Goal: Task Accomplishment & Management: Manage account settings

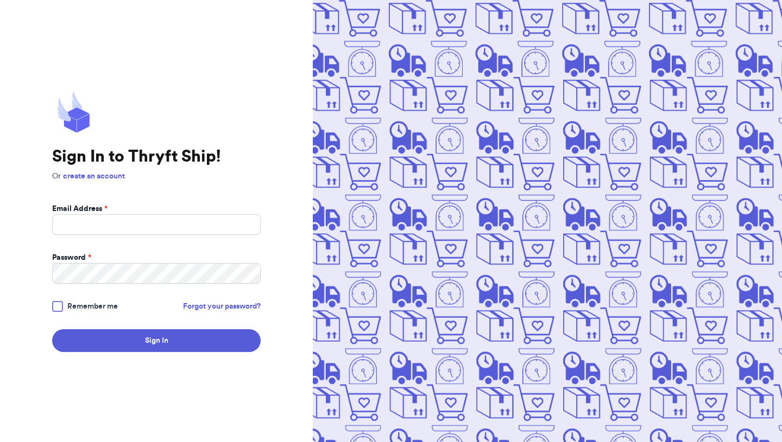
type input "[EMAIL_ADDRESS][DOMAIN_NAME]"
click at [52, 329] on button "Sign In" at bounding box center [156, 340] width 208 height 23
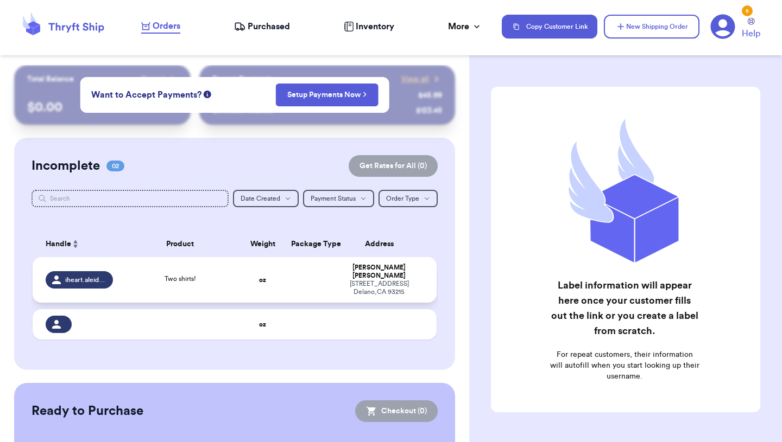
click at [201, 278] on div "Two shirts!" at bounding box center [180, 280] width 109 height 12
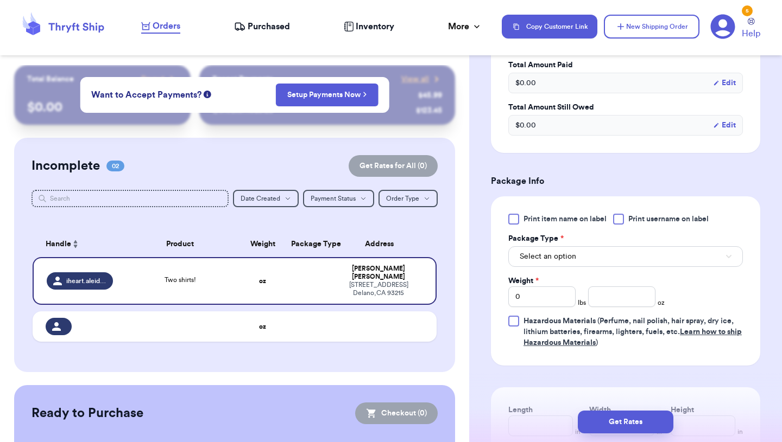
scroll to position [369, 0]
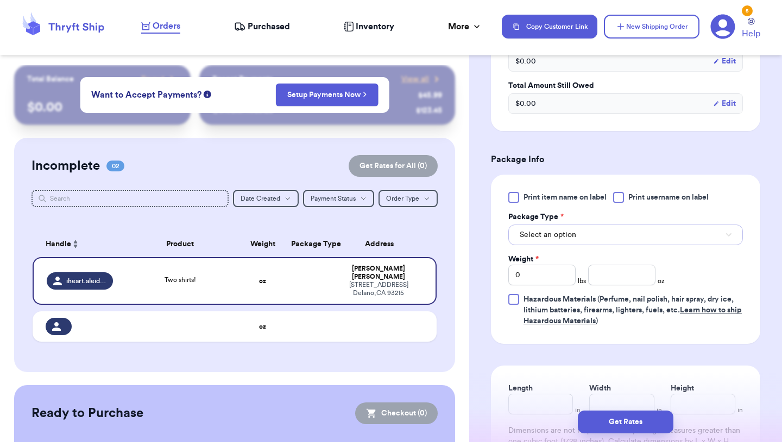
click at [565, 240] on span "Select an option" at bounding box center [547, 235] width 56 height 11
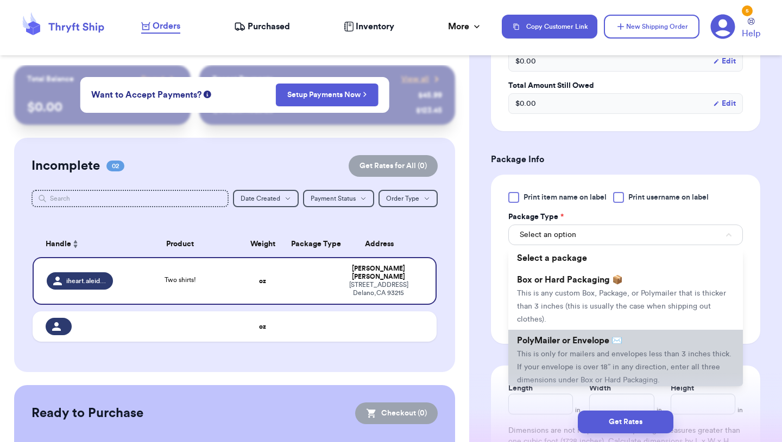
click at [586, 345] on span "PolyMailer or Envelope ✉️" at bounding box center [569, 341] width 105 height 9
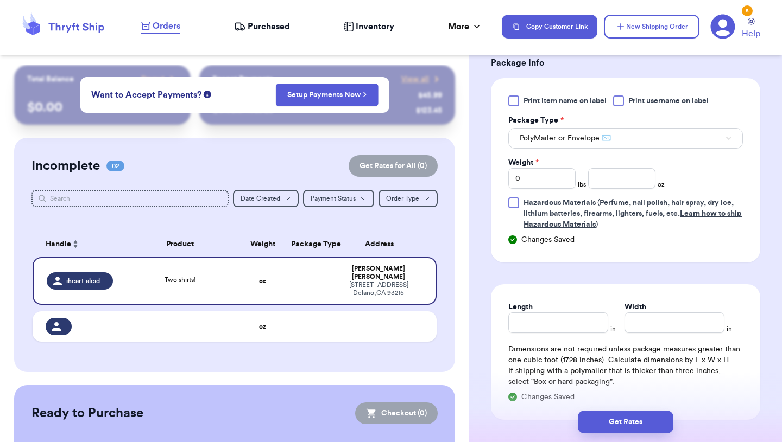
scroll to position [478, 0]
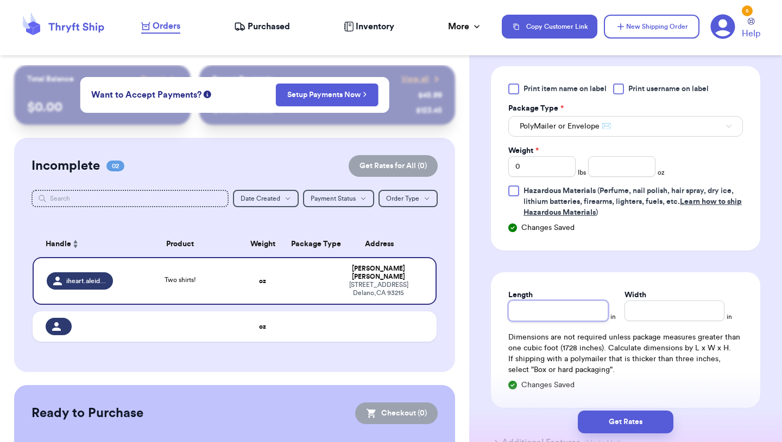
click at [532, 319] on input "Length" at bounding box center [558, 311] width 100 height 21
type input "1"
type input "12"
click at [683, 319] on input "Width *" at bounding box center [674, 311] width 100 height 21
type input "1"
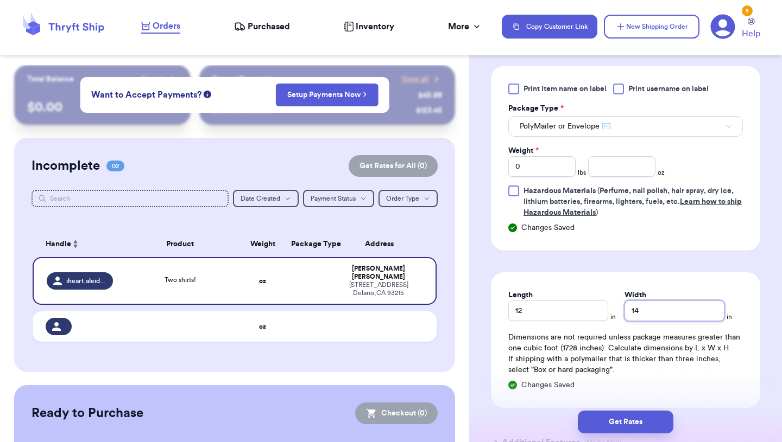
type input "14"
click at [759, 272] on form "Shipping Information Delete Label Customer Info Order created: [DATE] 09:46 PM …" at bounding box center [625, 36] width 269 height 855
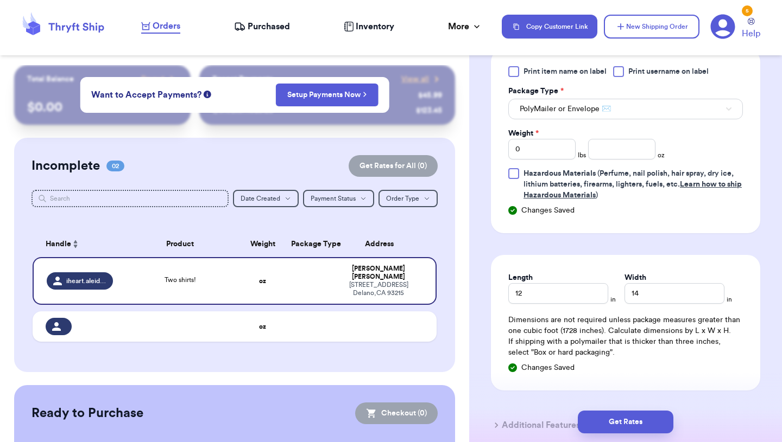
scroll to position [499, 0]
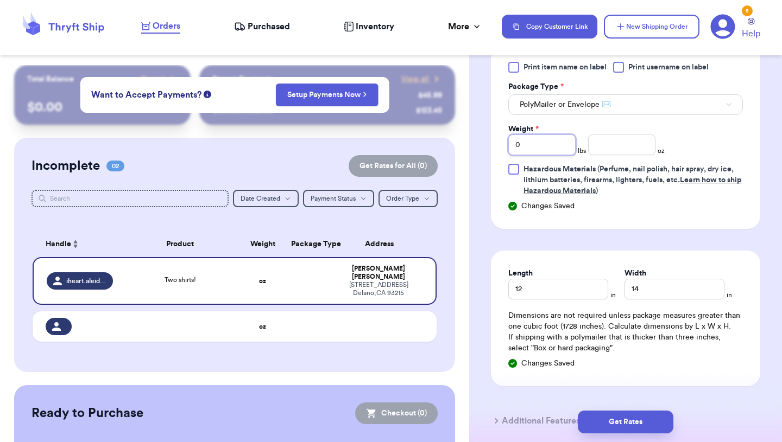
click at [557, 151] on input "0" at bounding box center [541, 145] width 67 height 21
type input "01"
type input "0"
click at [630, 147] on input "number" at bounding box center [621, 145] width 67 height 21
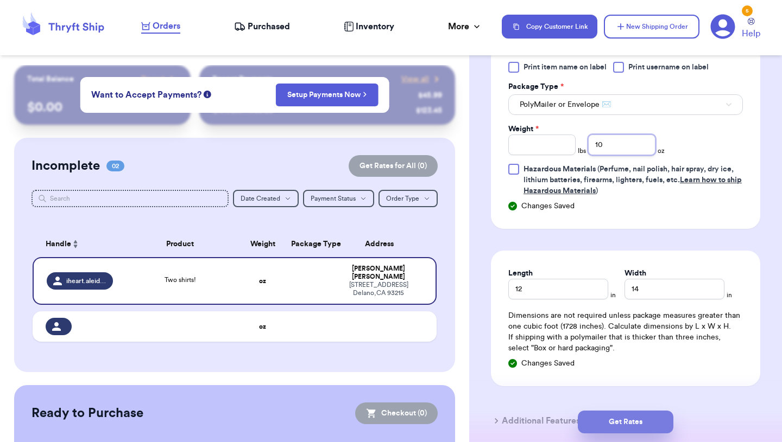
type input "10"
click at [633, 430] on button "Get Rates" at bounding box center [626, 422] width 96 height 23
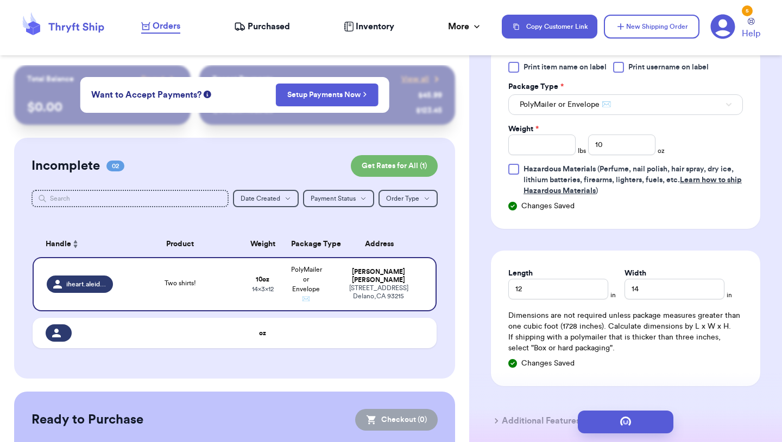
scroll to position [0, 0]
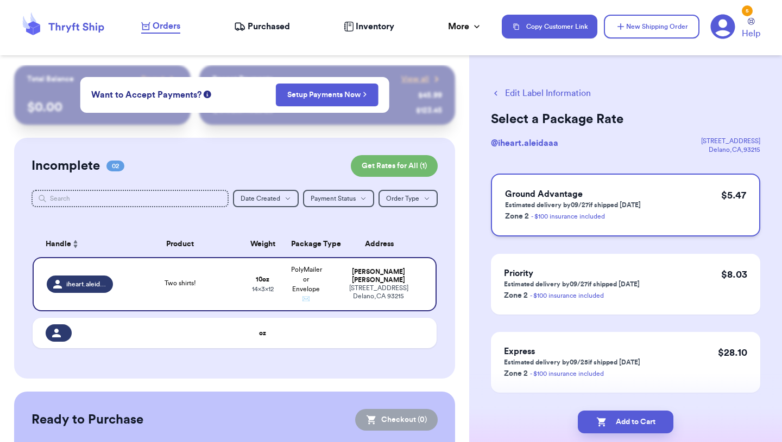
click at [713, 195] on div "Ground Advantage Estimated delivery by 09/27 if shipped [DATE] Zone 2 - $100 in…" at bounding box center [625, 205] width 269 height 63
click at [638, 424] on button "Add to Cart" at bounding box center [626, 422] width 96 height 23
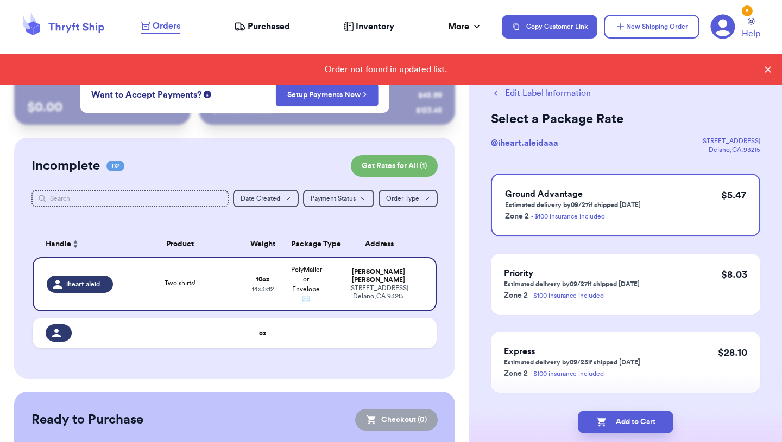
click at [764, 71] on icon at bounding box center [767, 69] width 11 height 11
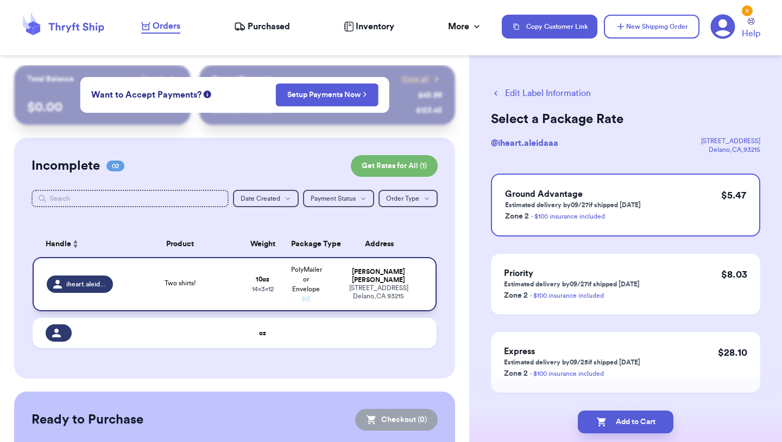
click at [364, 309] on td "[PERSON_NAME] [STREET_ADDRESS]" at bounding box center [382, 284] width 109 height 54
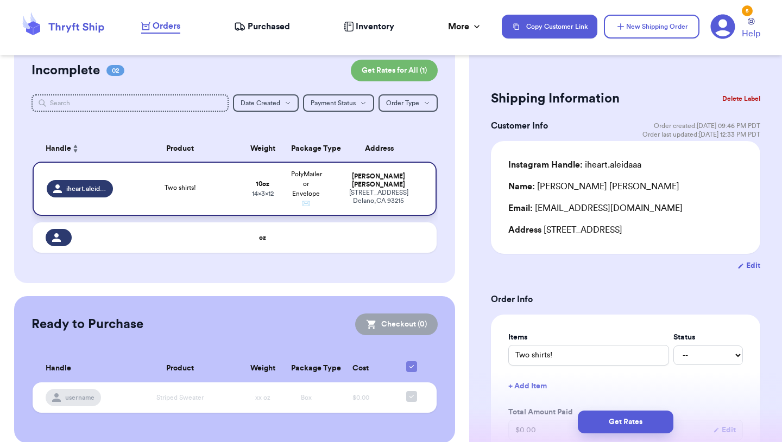
scroll to position [109, 0]
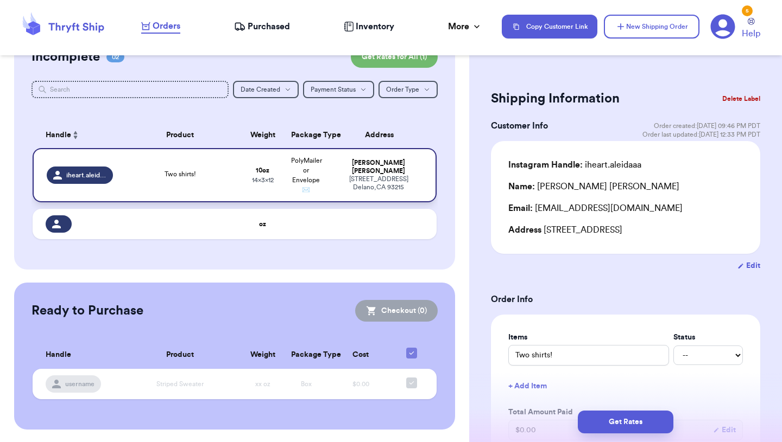
click at [335, 184] on div "[STREET_ADDRESS]" at bounding box center [378, 183] width 88 height 16
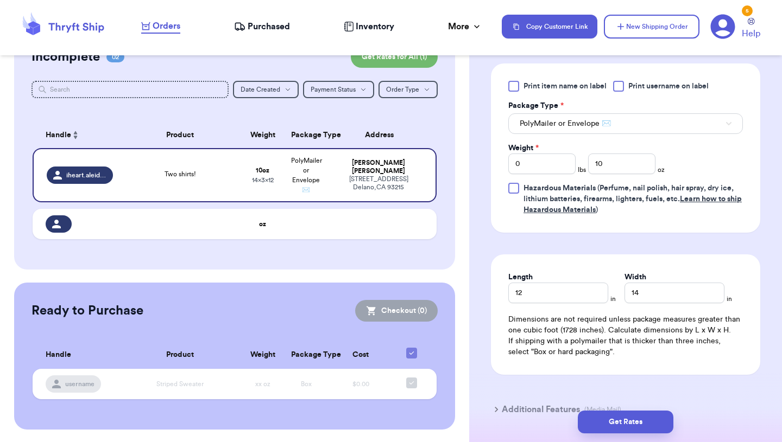
scroll to position [478, 0]
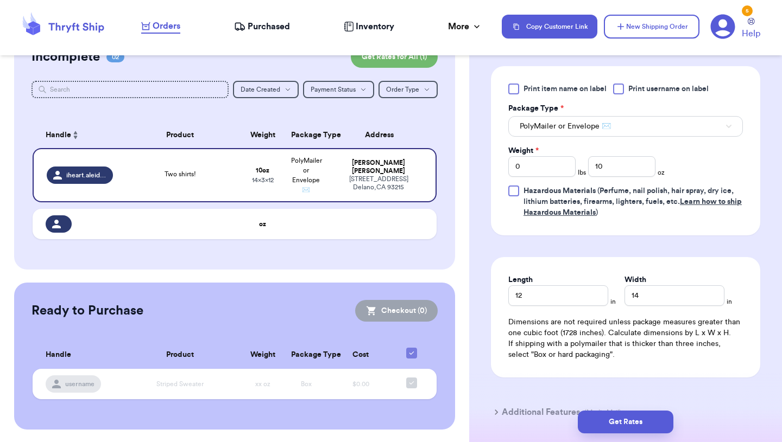
click at [620, 409] on div "Get Rates" at bounding box center [625, 422] width 313 height 40
click at [623, 417] on button "Get Rates" at bounding box center [626, 422] width 96 height 23
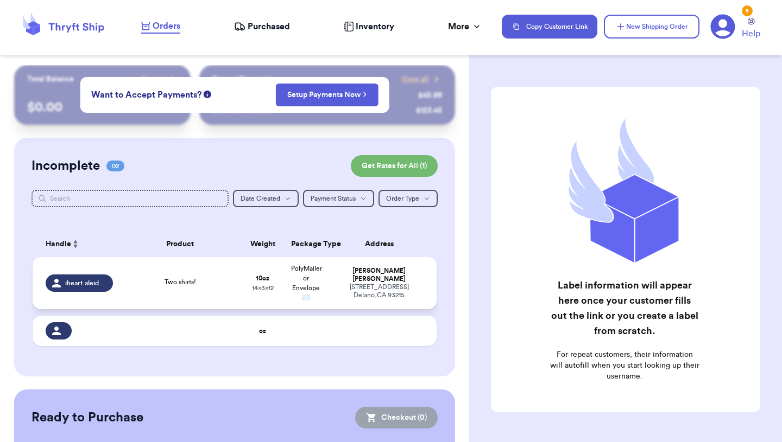
click at [141, 284] on div "Two shirts!" at bounding box center [180, 283] width 109 height 12
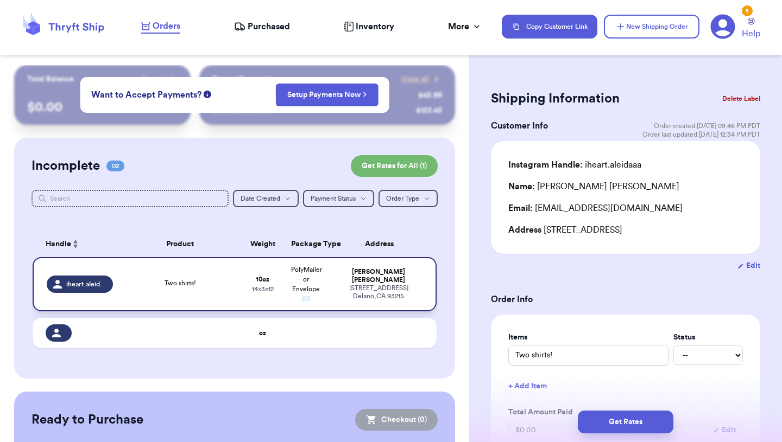
scroll to position [22, 0]
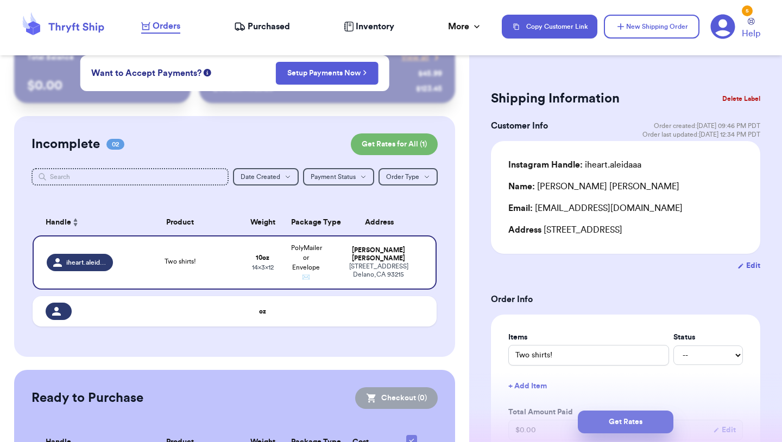
click at [616, 419] on button "Get Rates" at bounding box center [626, 422] width 96 height 23
click at [616, 419] on button "submit" at bounding box center [626, 422] width 96 height 23
click at [701, 363] on select "-- Paid Owes" at bounding box center [707, 356] width 69 height 20
click at [693, 362] on select "-- Paid Owes" at bounding box center [707, 356] width 69 height 20
select select "paid"
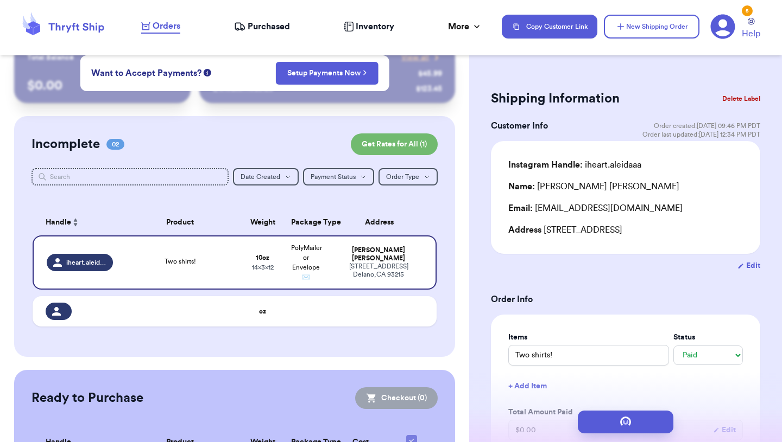
click at [690, 321] on div "Items Status Two shirts! -- Paid Owes + Add Item Total Amount Paid $ 0.00 Edit …" at bounding box center [625, 417] width 269 height 205
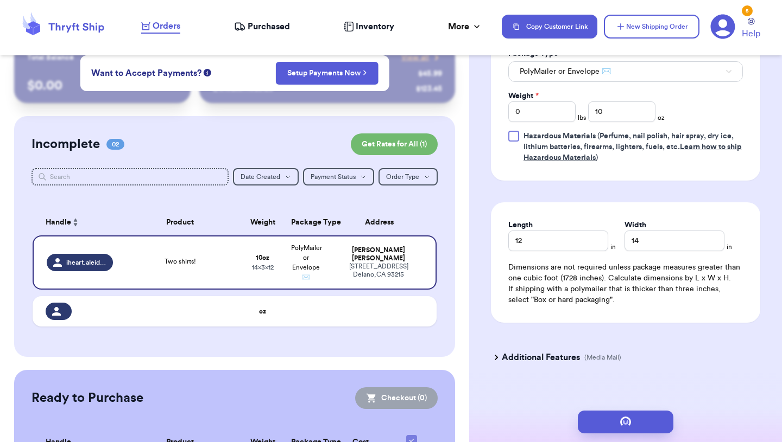
scroll to position [568, 0]
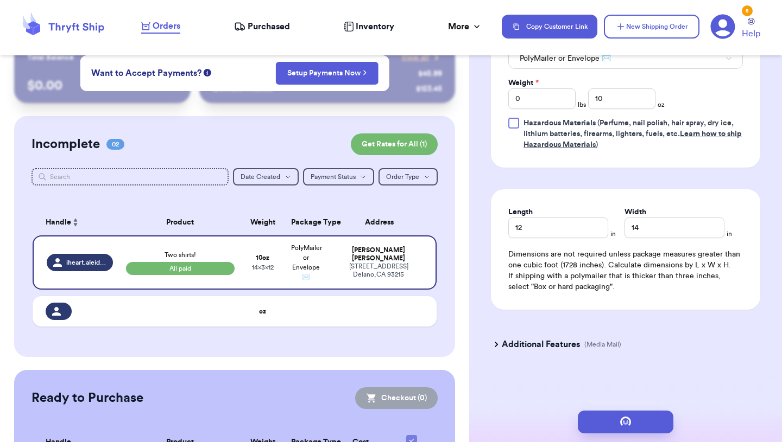
click at [403, 360] on div "Customer Link New Order Total Balance Payout $ 0.00 Recent Payments View all @ …" at bounding box center [234, 286] width 469 height 487
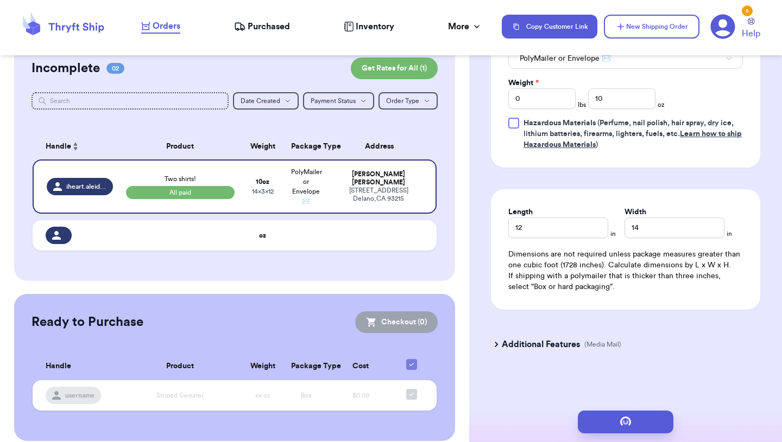
scroll to position [109, 0]
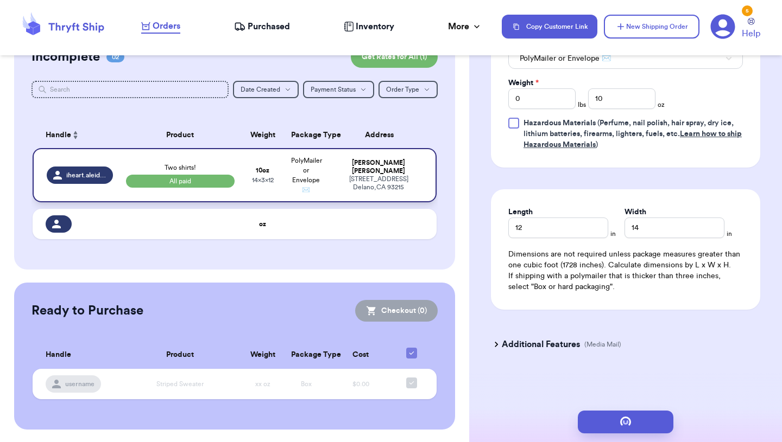
click at [370, 175] on div "[STREET_ADDRESS]" at bounding box center [378, 183] width 88 height 16
click at [344, 175] on div "[STREET_ADDRESS]" at bounding box center [378, 183] width 88 height 16
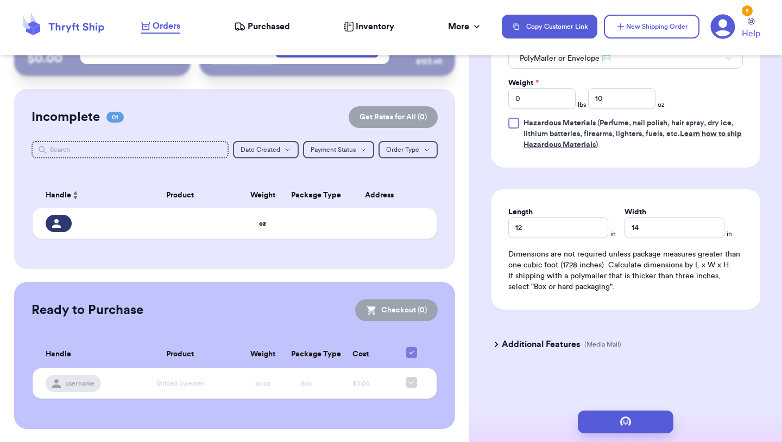
scroll to position [48, 0]
